Goal: Information Seeking & Learning: Learn about a topic

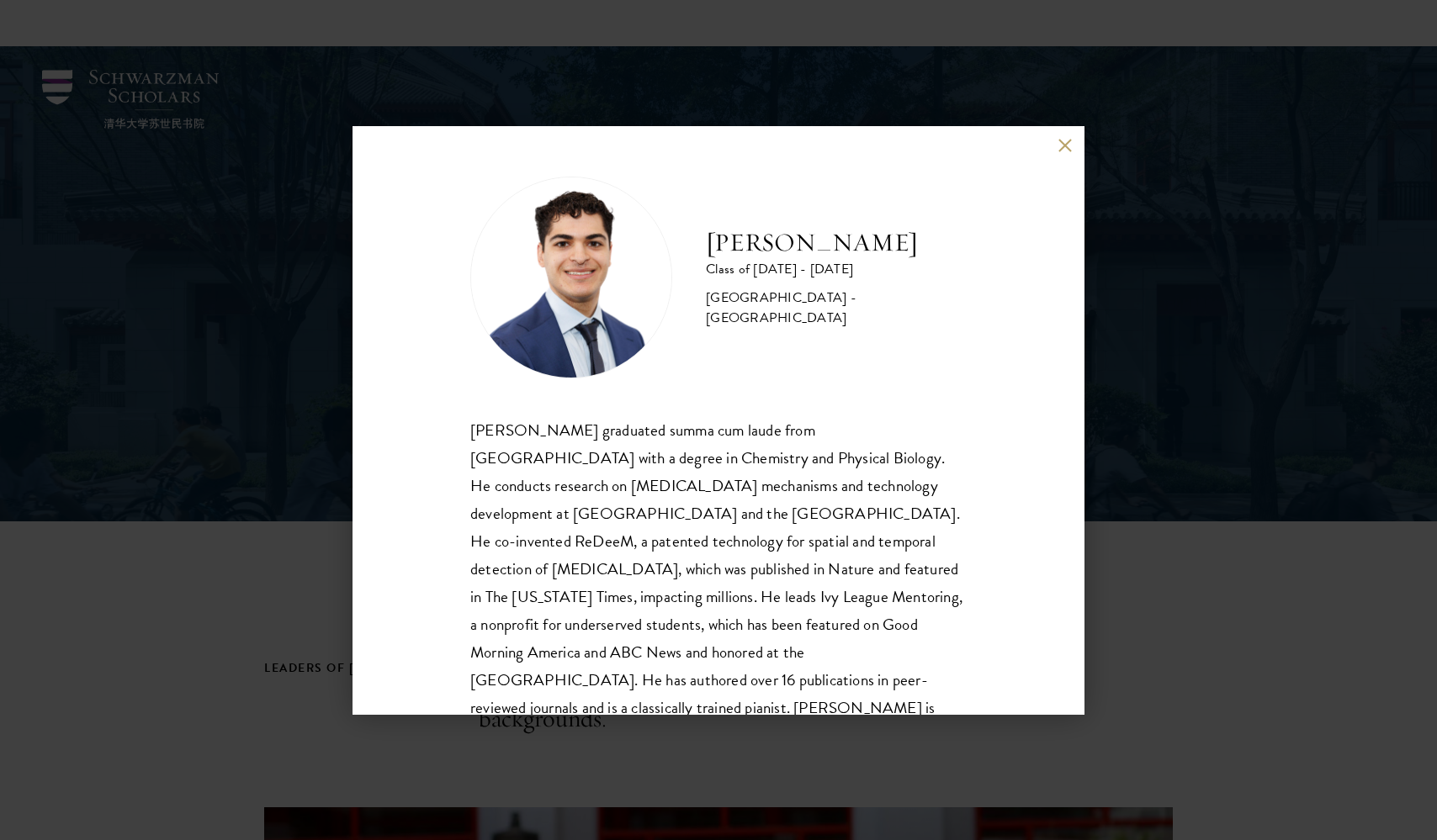
scroll to position [2048, 0]
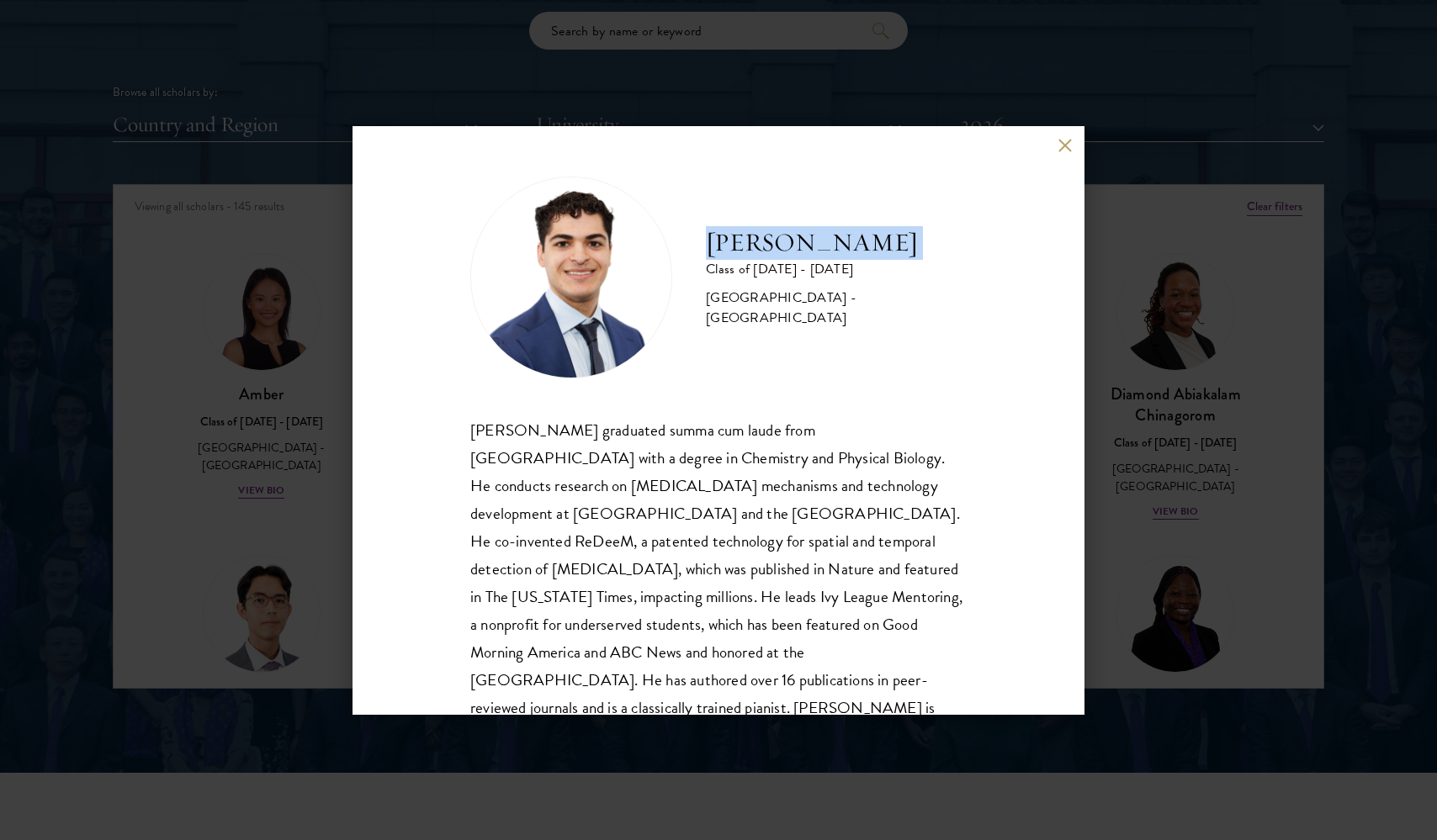
click at [328, 71] on div "Alessandro Hammond Class of 2025 - 2026 United States of America - Harvard Univ…" at bounding box center [718, 420] width 1437 height 840
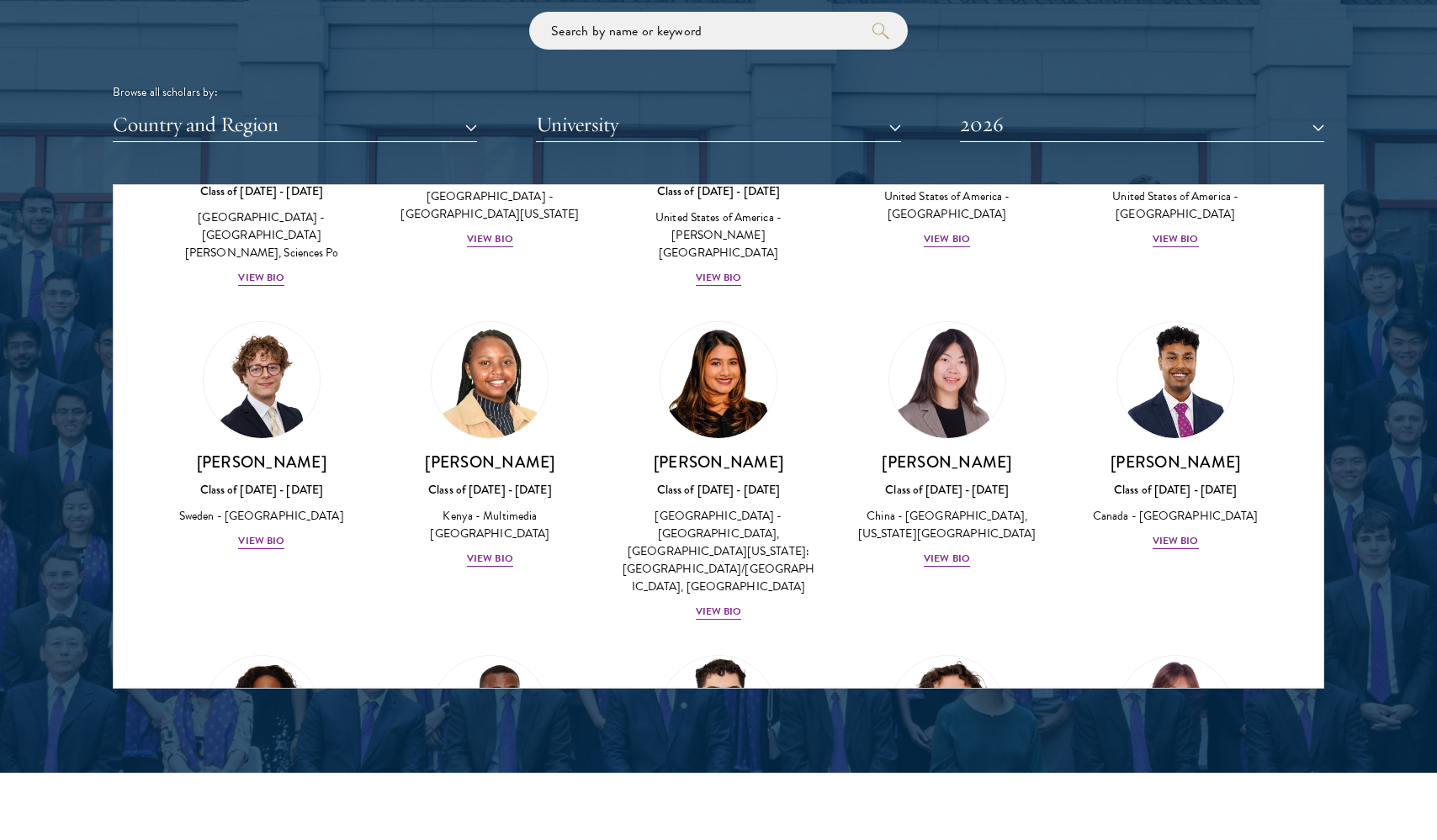
scroll to position [2313, 0]
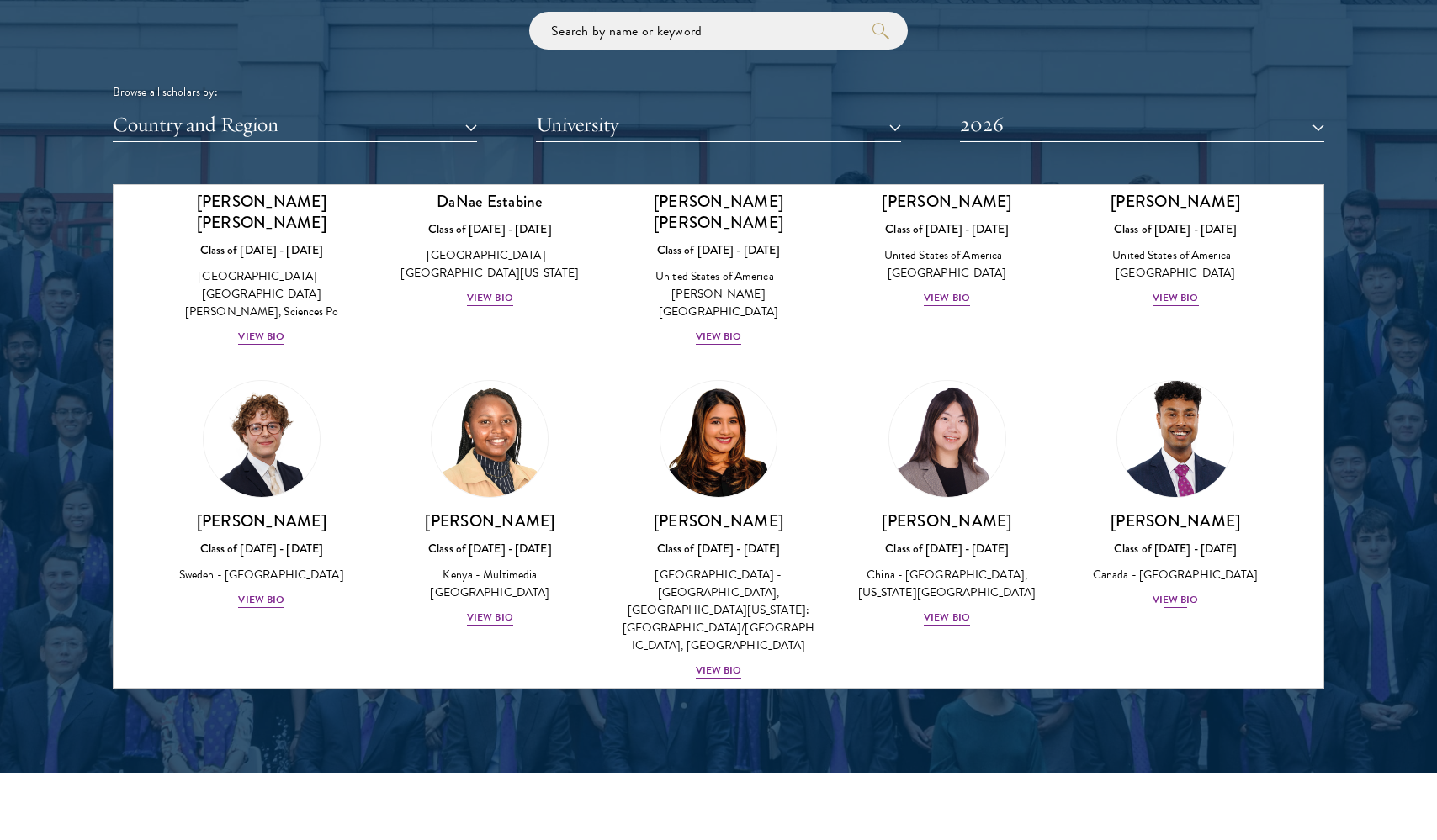
click at [1174, 592] on div "View Bio" at bounding box center [1175, 600] width 47 height 16
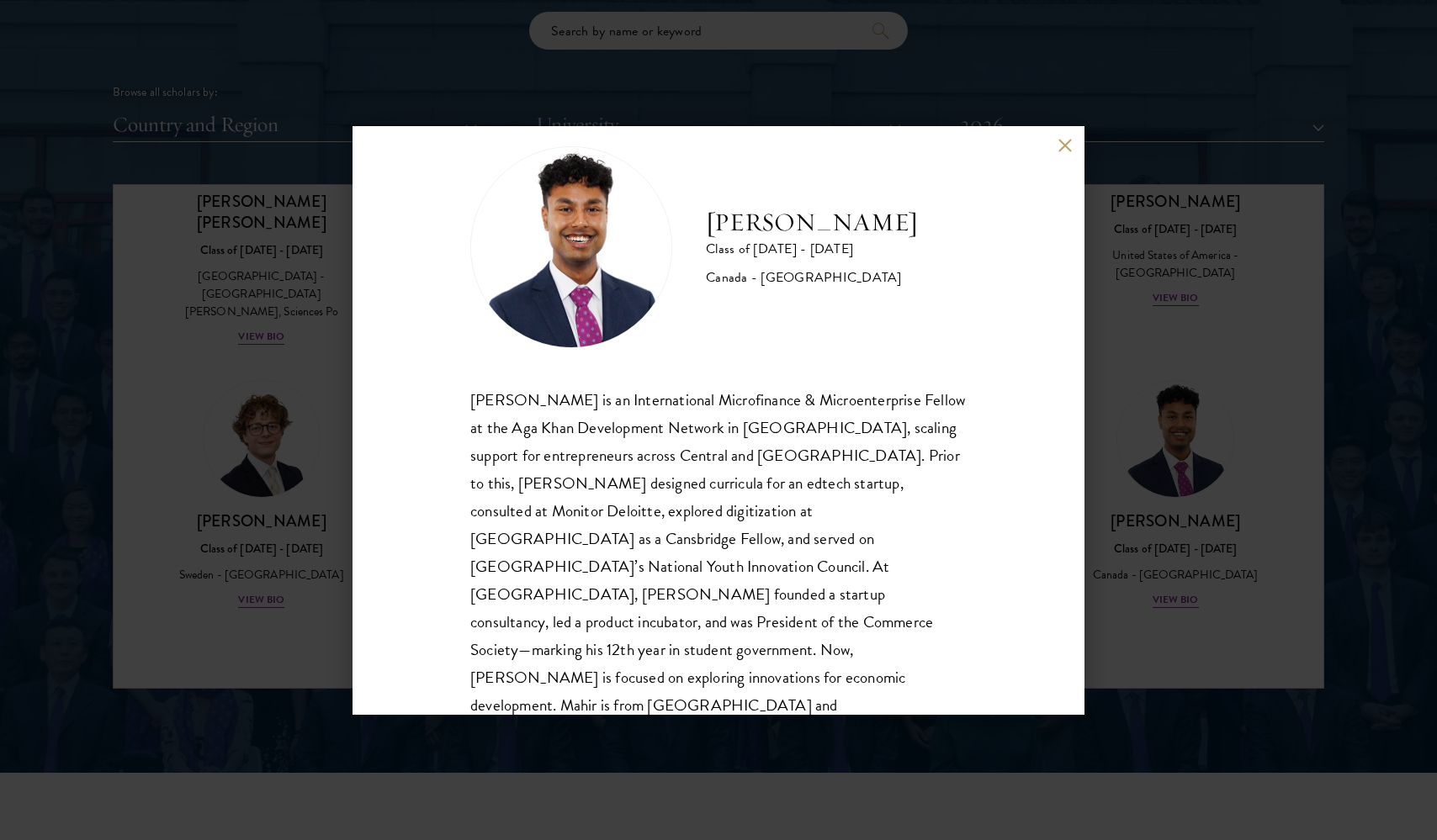
scroll to position [30, 0]
click at [1059, 150] on button at bounding box center [1064, 146] width 14 height 14
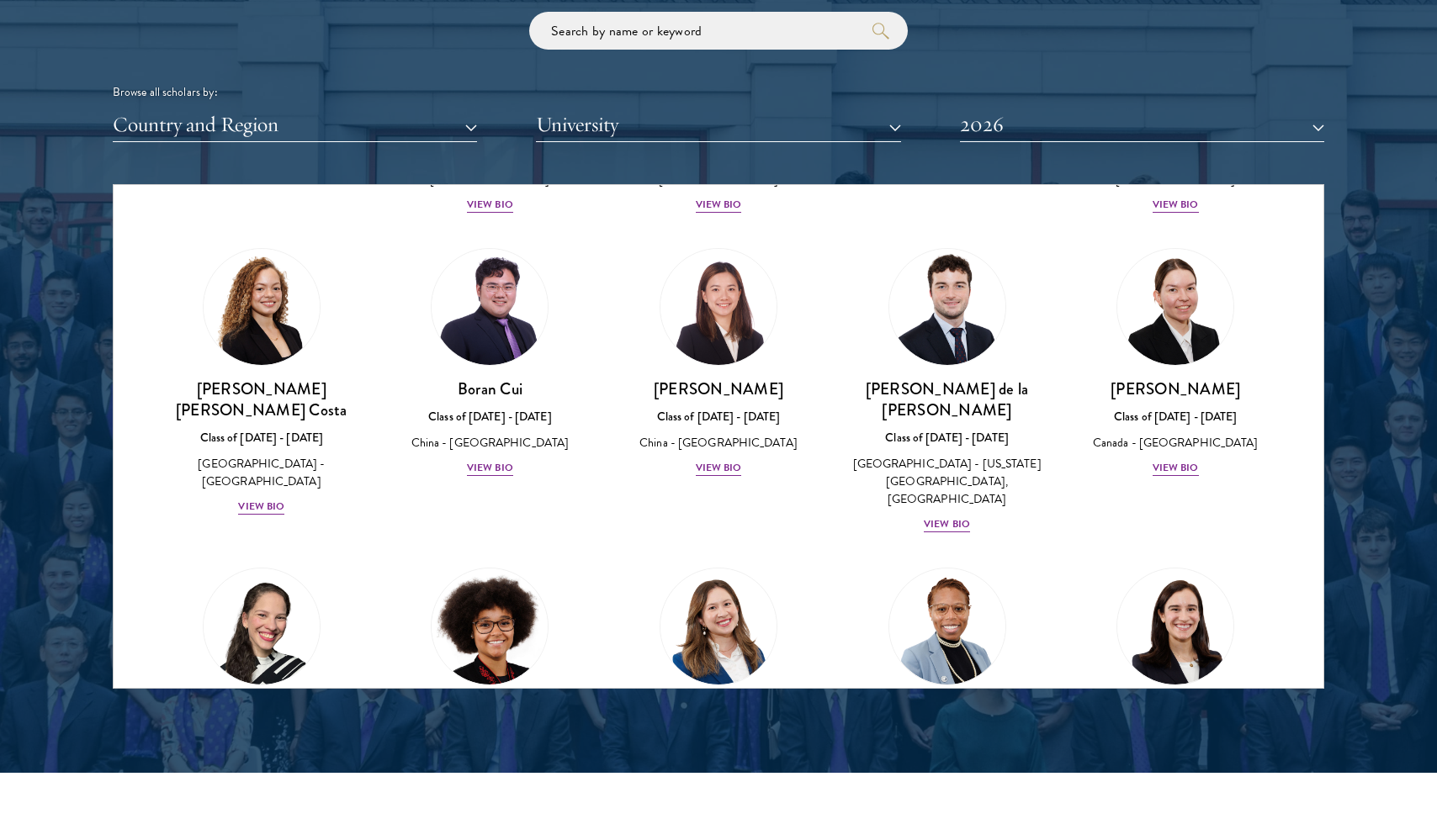
scroll to position [1798, 0]
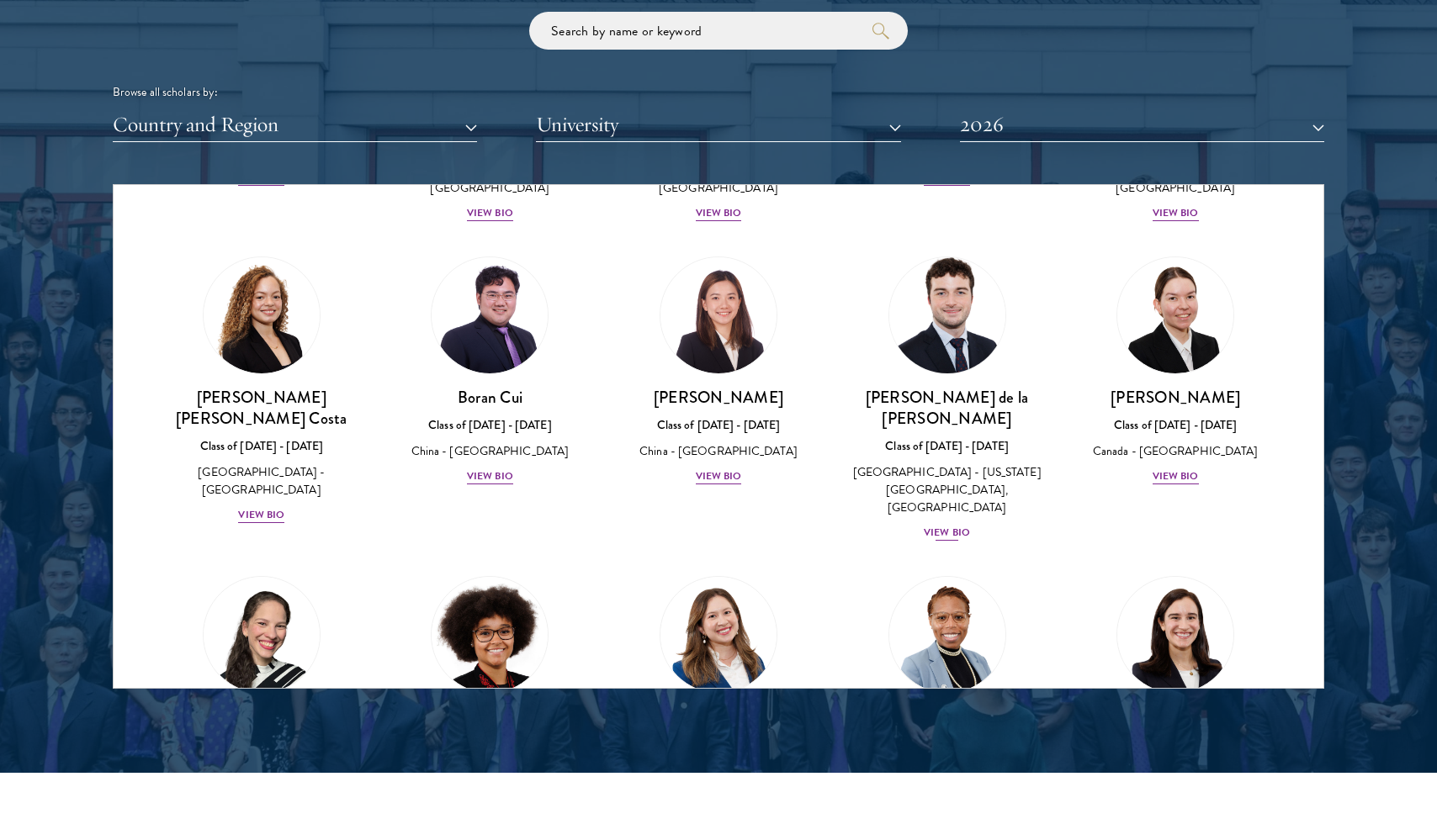
click at [957, 525] on div "View Bio" at bounding box center [946, 533] width 47 height 16
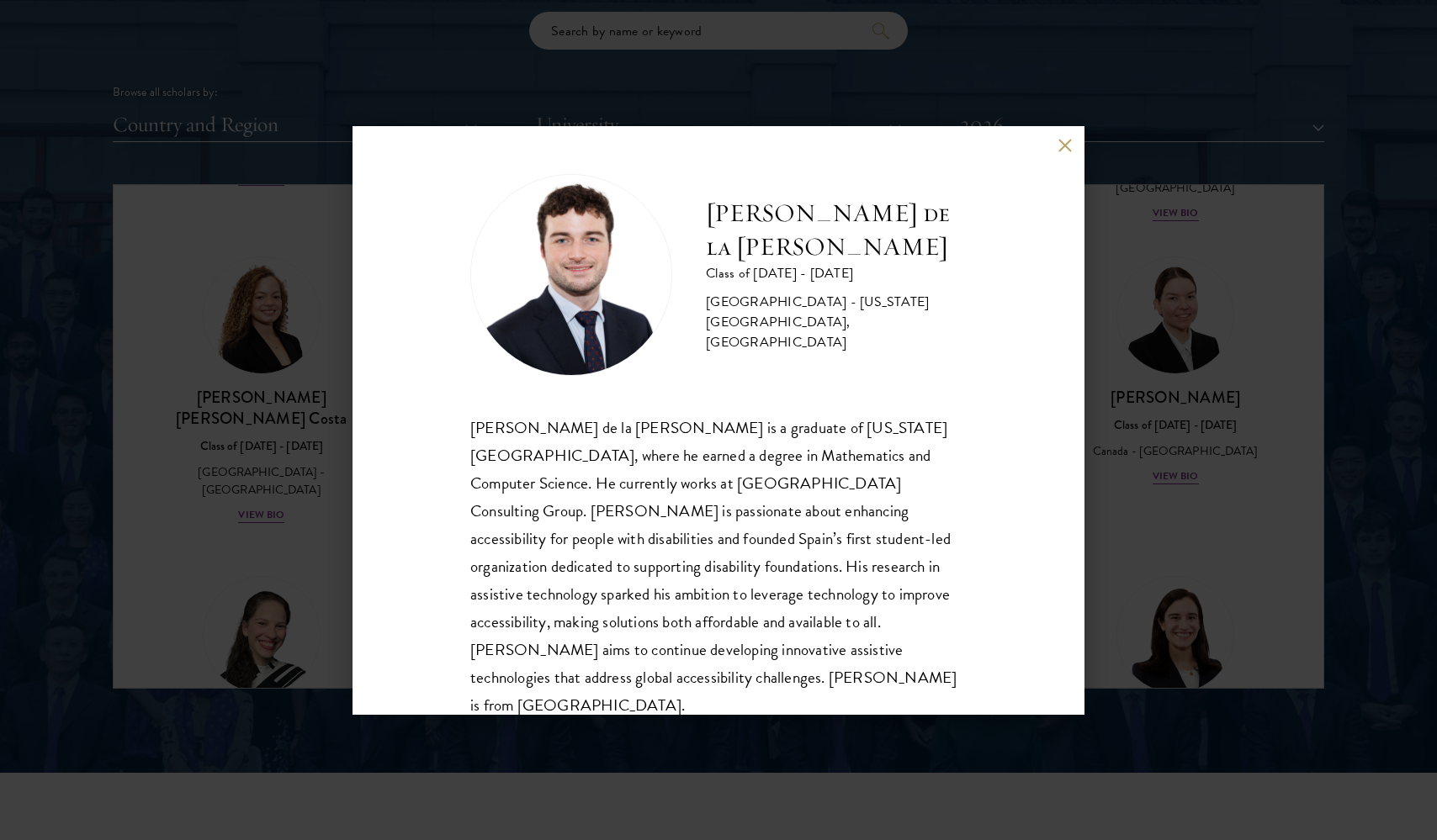
scroll to position [2, 0]
click at [1059, 151] on button at bounding box center [1064, 146] width 14 height 14
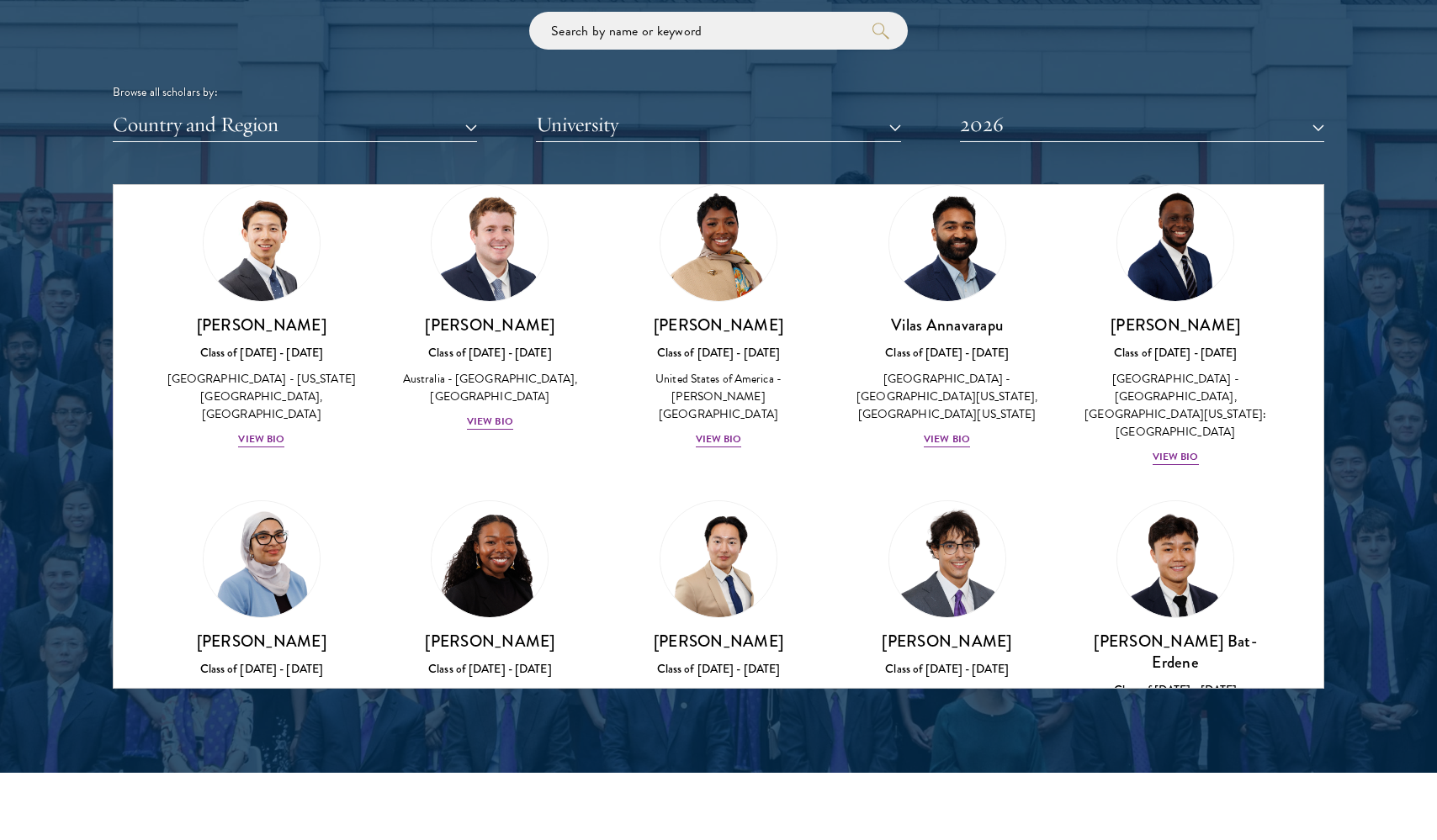
scroll to position [625, 0]
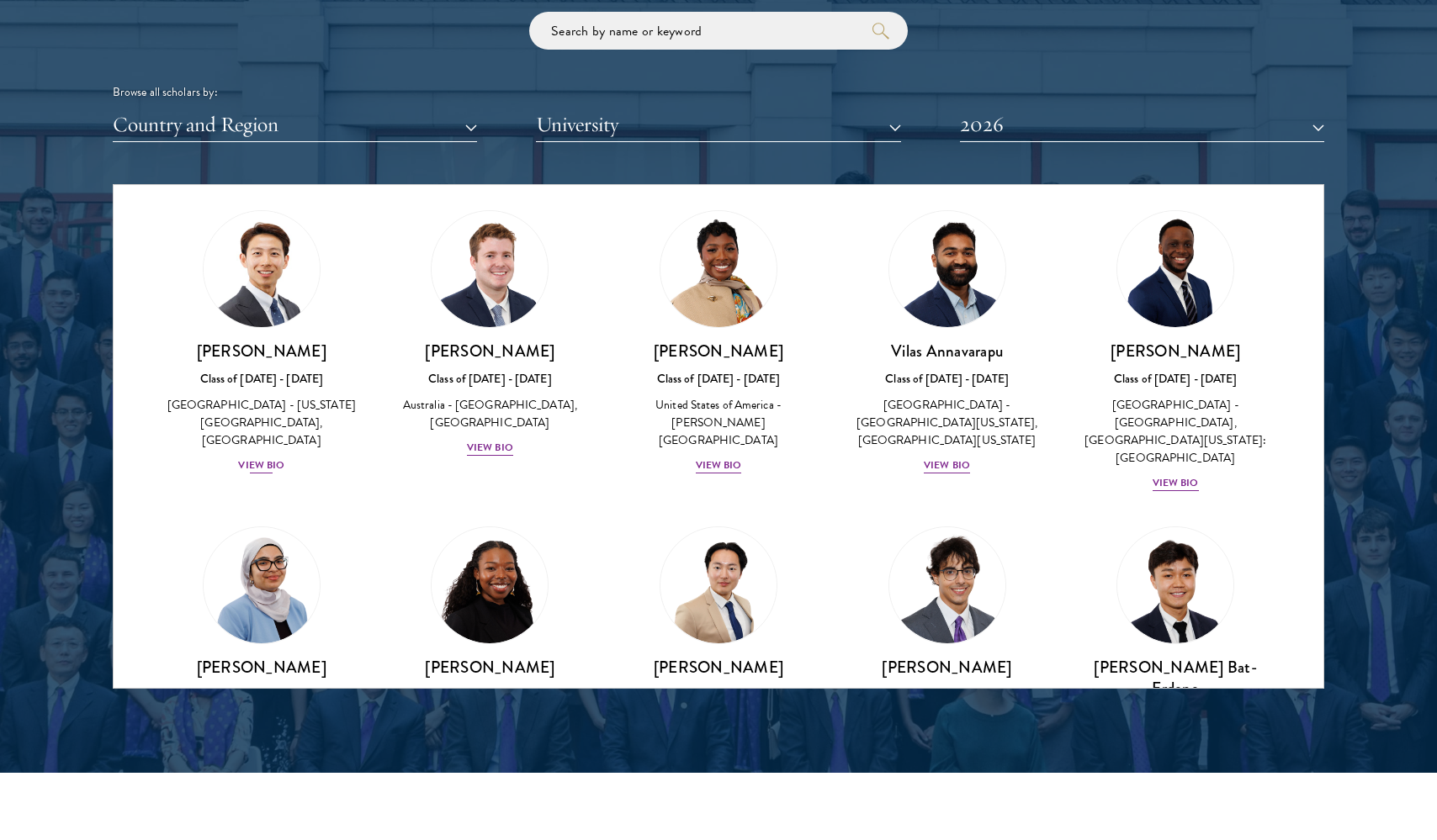
click at [280, 472] on div "View Bio" at bounding box center [261, 466] width 47 height 16
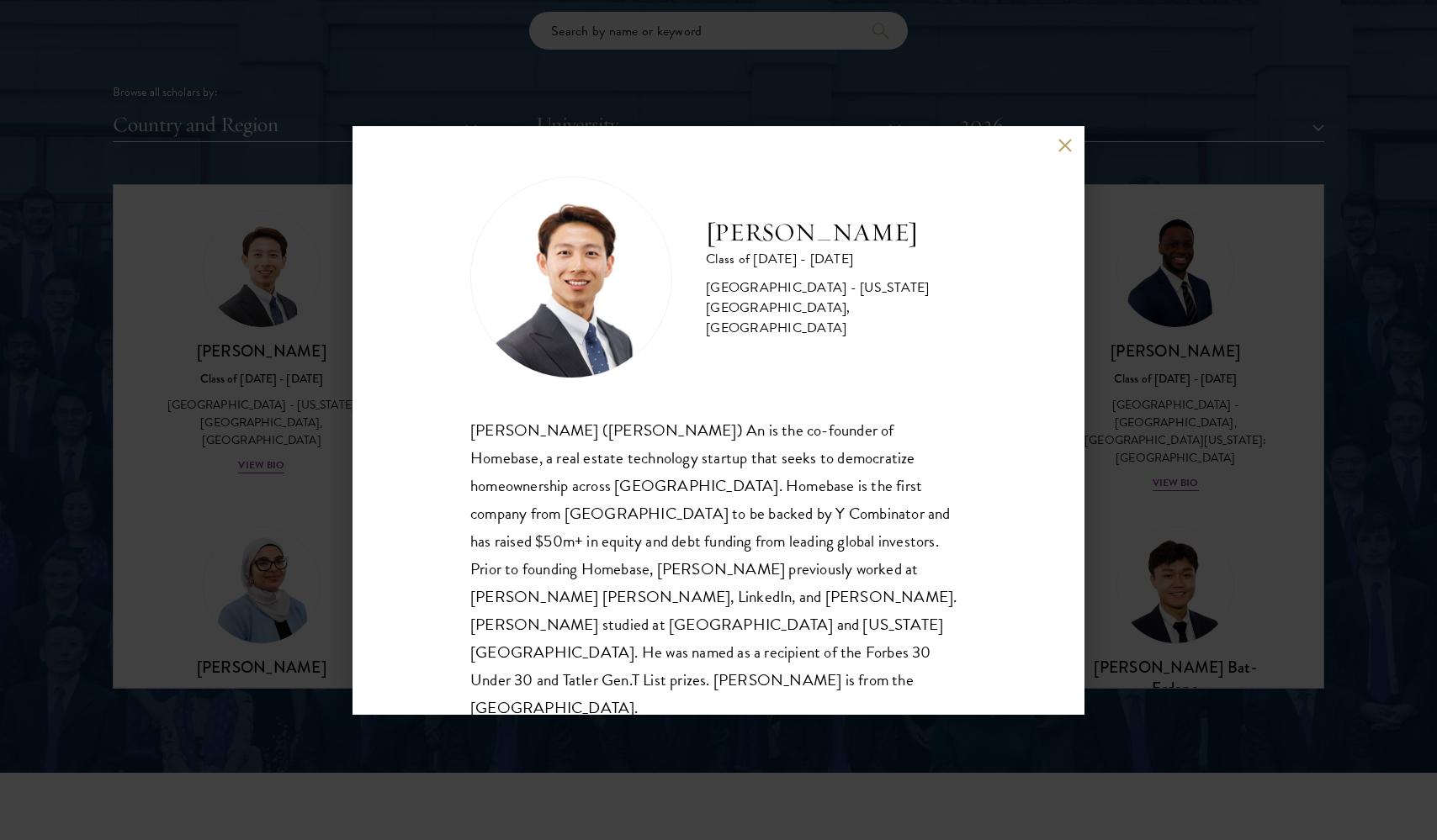
click at [1066, 146] on button at bounding box center [1064, 146] width 14 height 14
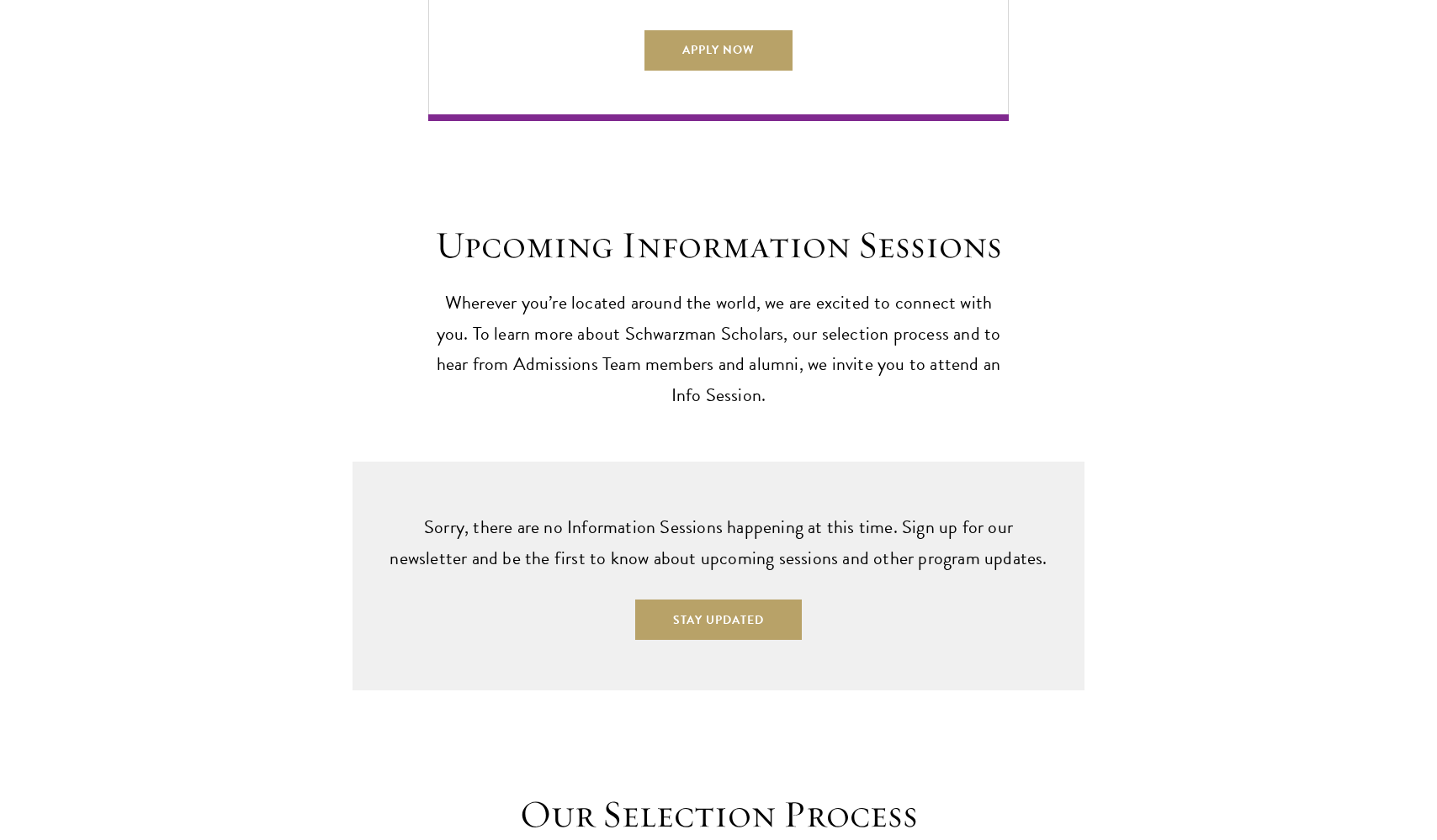
scroll to position [4003, 0]
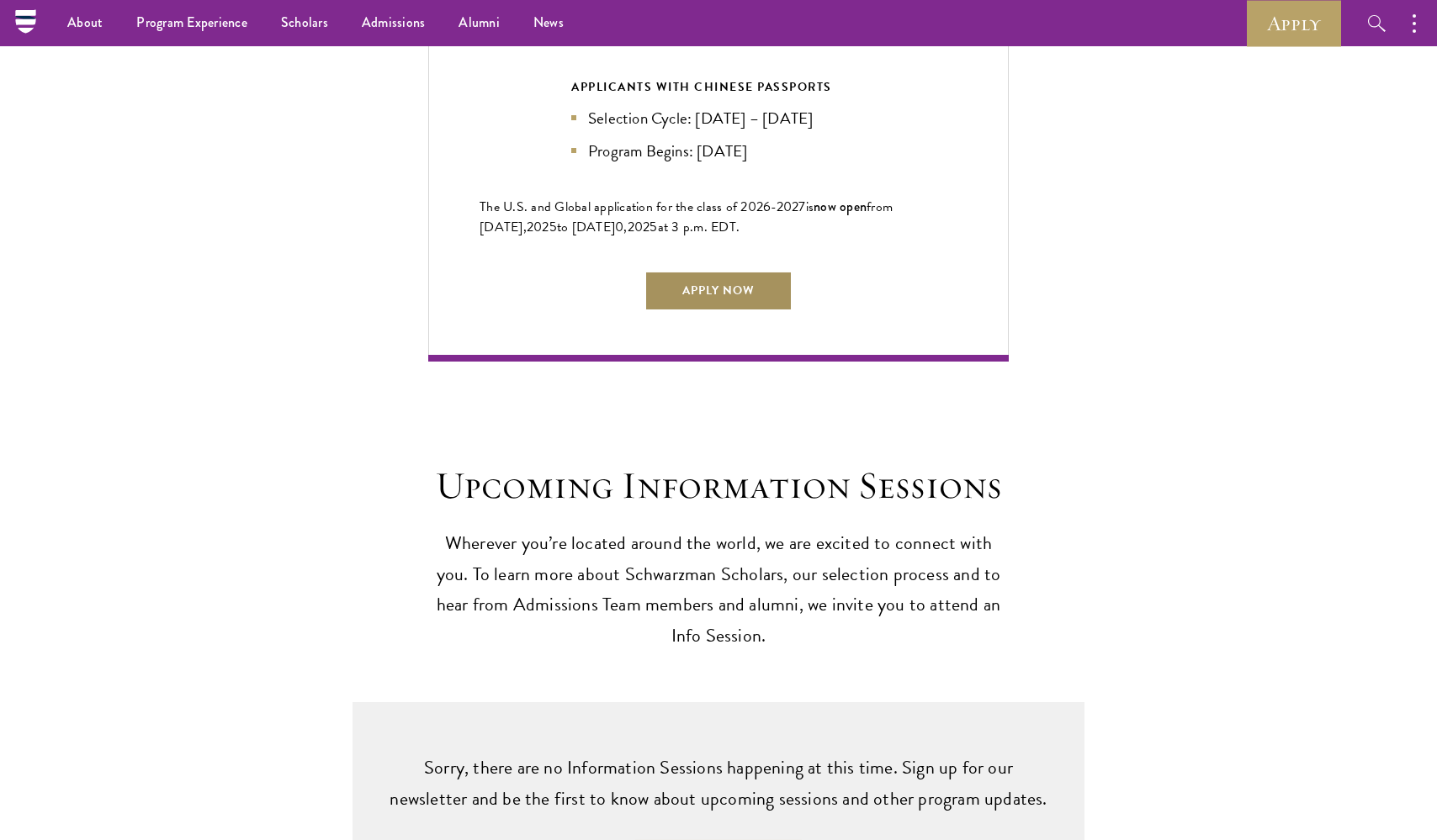
click at [709, 270] on link "Apply Now" at bounding box center [718, 290] width 148 height 41
click at [715, 626] on div "Upcoming Information Sessions Wherever you’re located around the world, we are …" at bounding box center [718, 646] width 1437 height 570
click at [702, 576] on p "Wherever you’re located around the world, we are excited to connect with you. T…" at bounding box center [718, 590] width 581 height 125
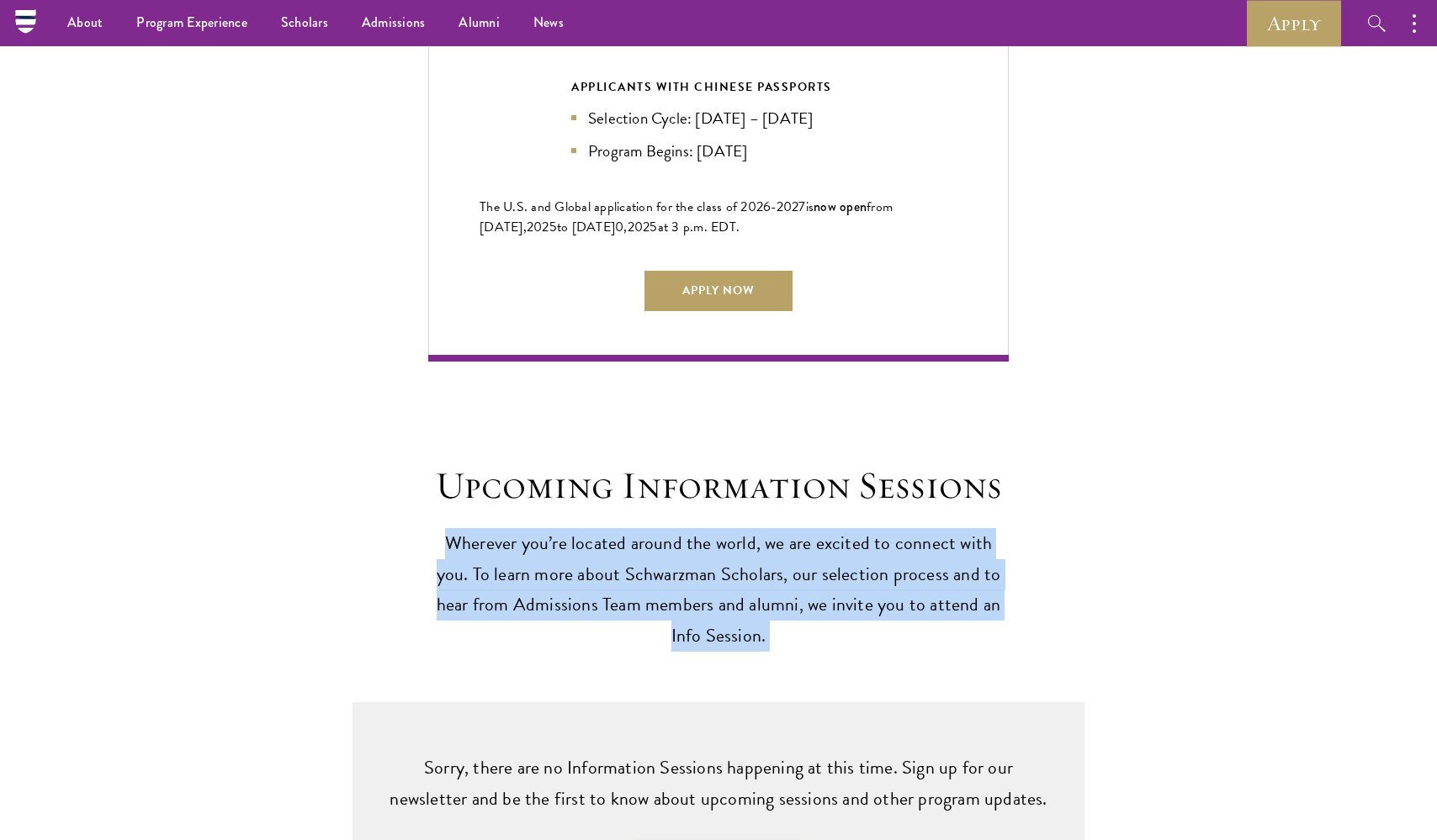
click at [702, 576] on p "Wherever you’re located around the world, we are excited to connect with you. T…" at bounding box center [718, 590] width 581 height 125
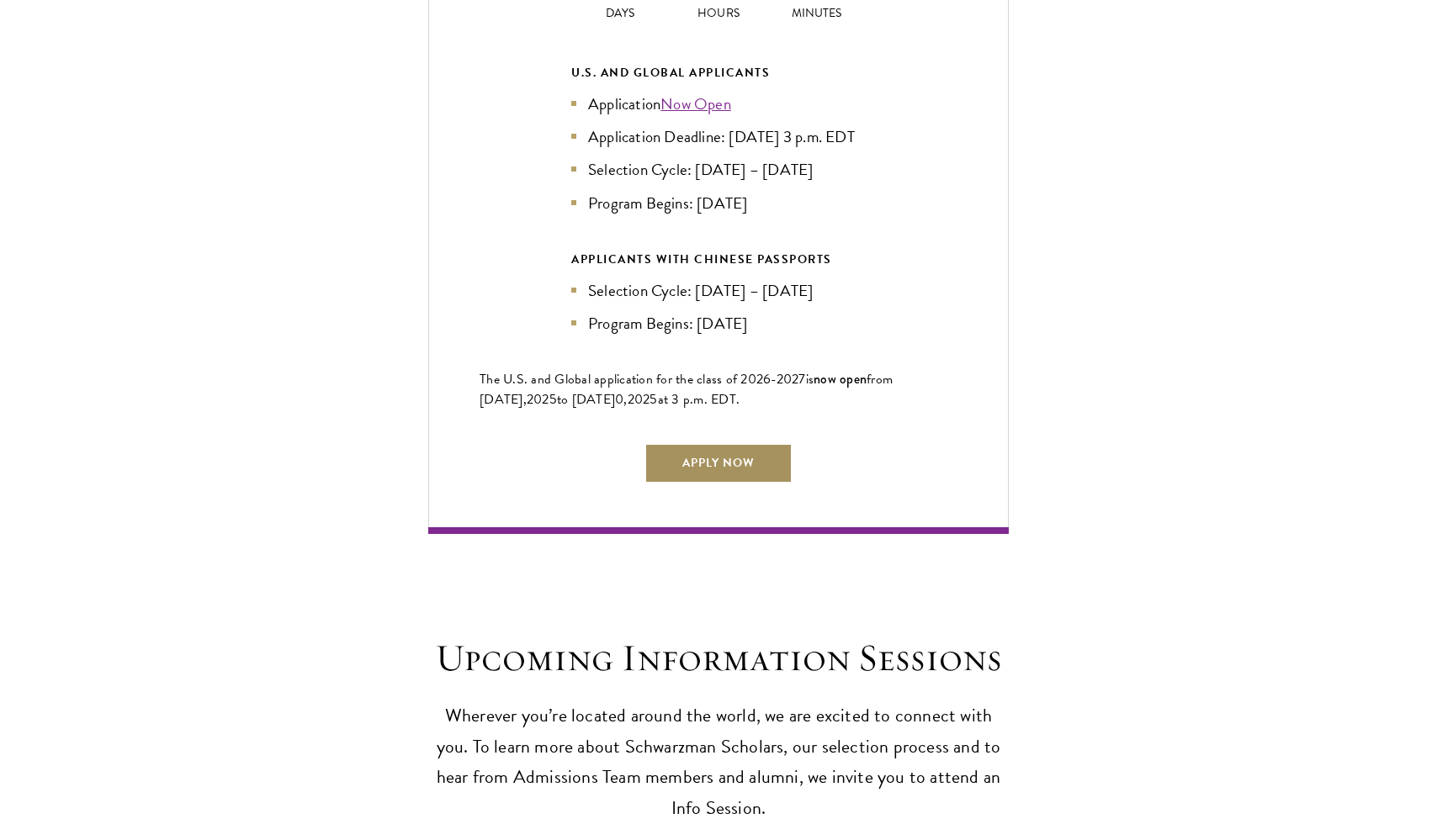
scroll to position [3863, 0]
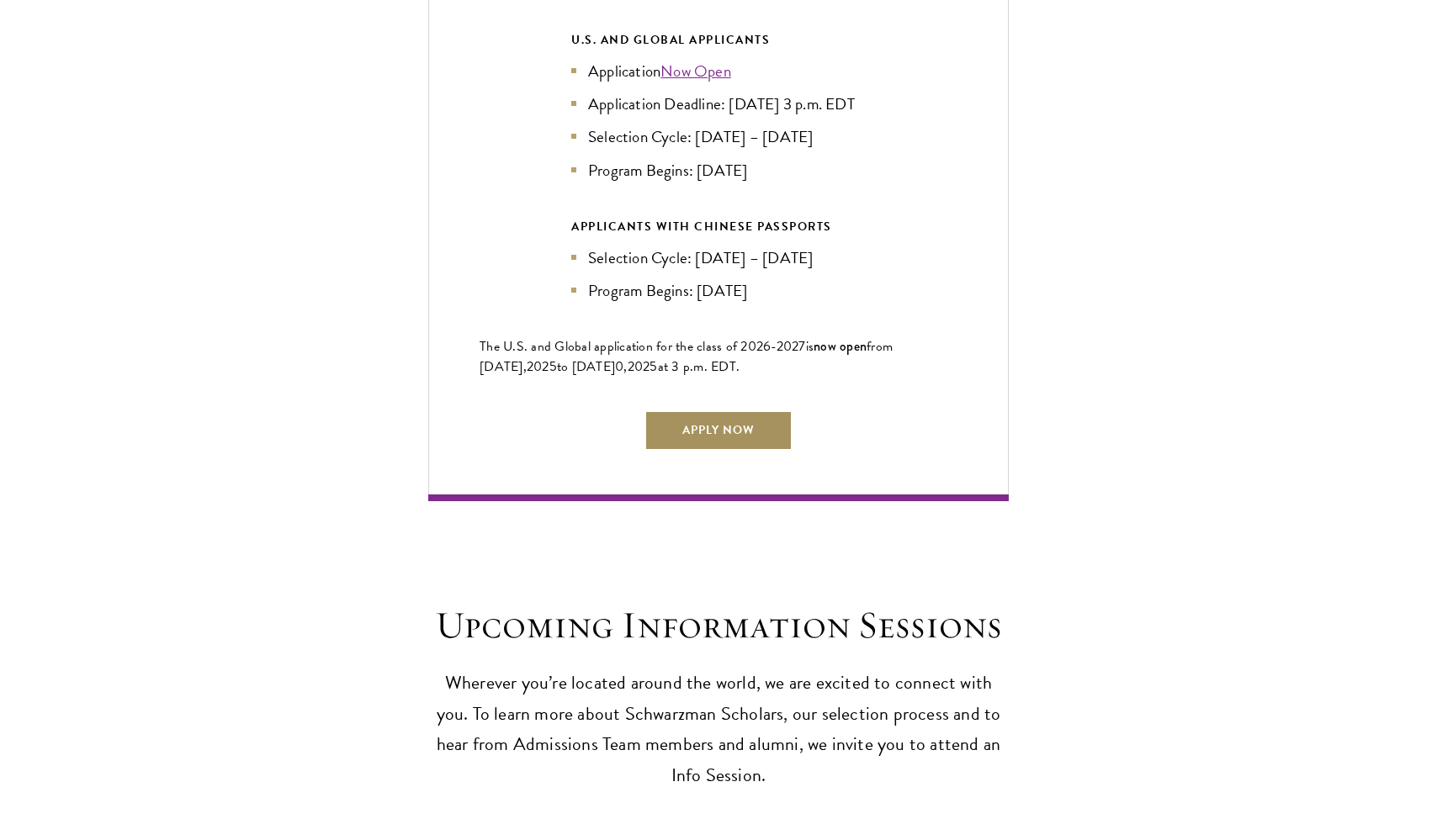
click at [727, 431] on link "Apply Now" at bounding box center [718, 430] width 148 height 41
